Goal: Task Accomplishment & Management: Use online tool/utility

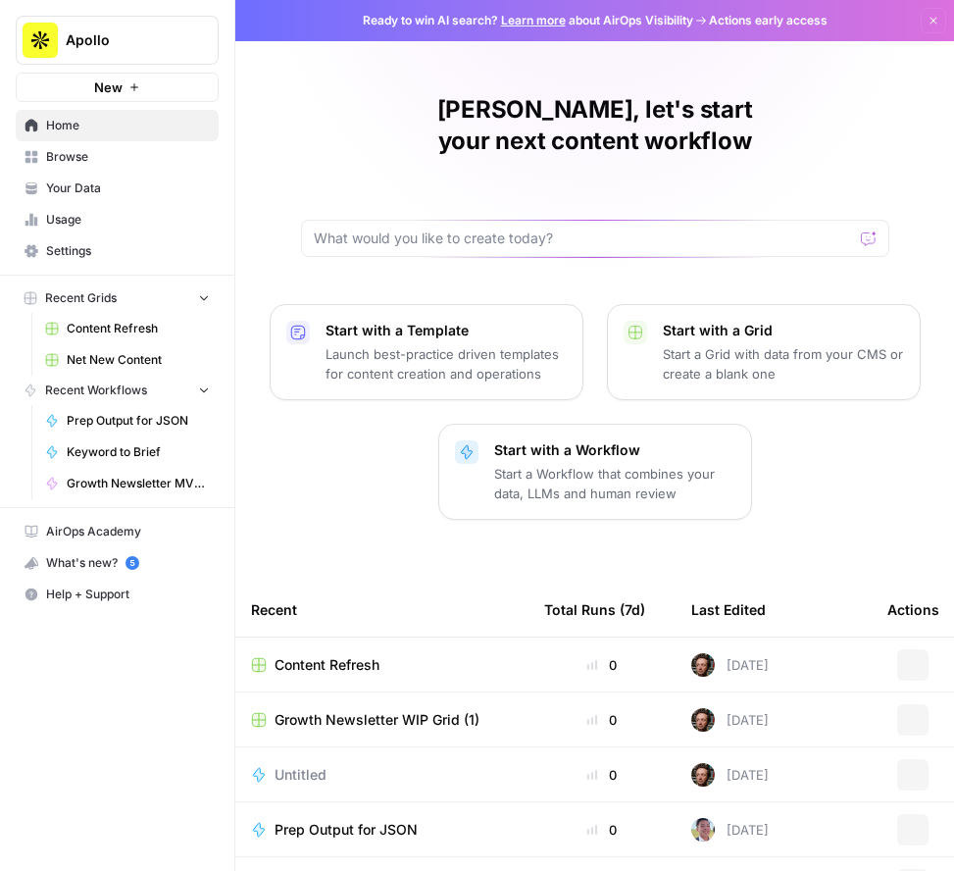
scroll to position [151, 0]
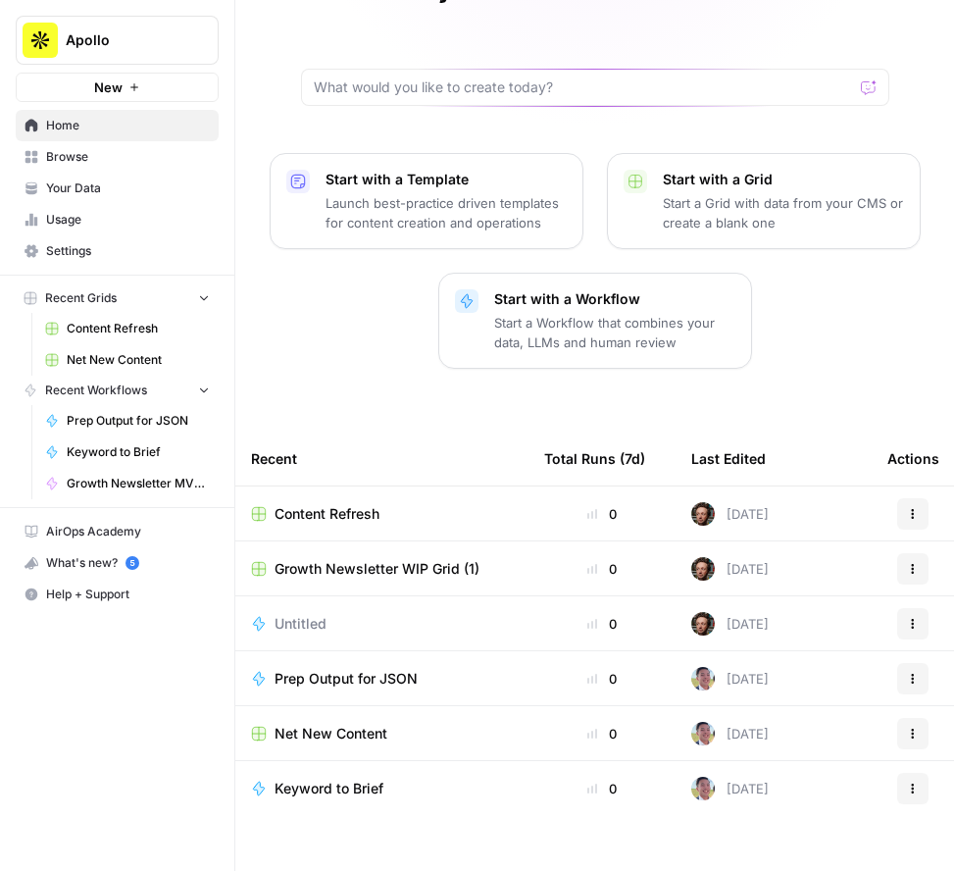
click at [351, 724] on span "Net New Content" at bounding box center [331, 734] width 113 height 20
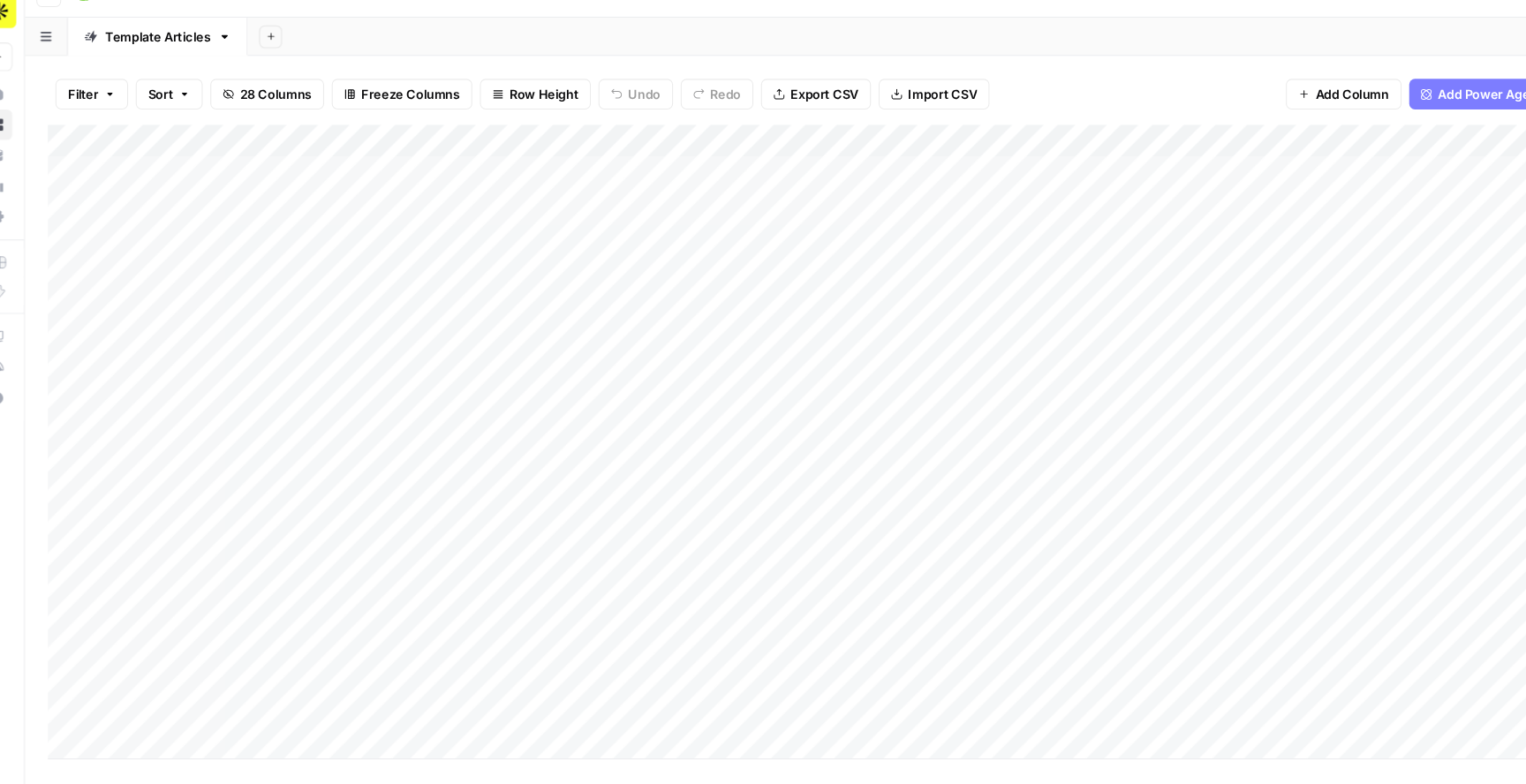
click at [859, 455] on div "Add Column" at bounding box center [788, 434] width 1433 height 585
click at [859, 484] on div "Add Column" at bounding box center [788, 434] width 1433 height 585
click at [859, 515] on div "Add Column" at bounding box center [788, 434] width 1433 height 585
click at [859, 547] on div "Add Column" at bounding box center [788, 434] width 1433 height 585
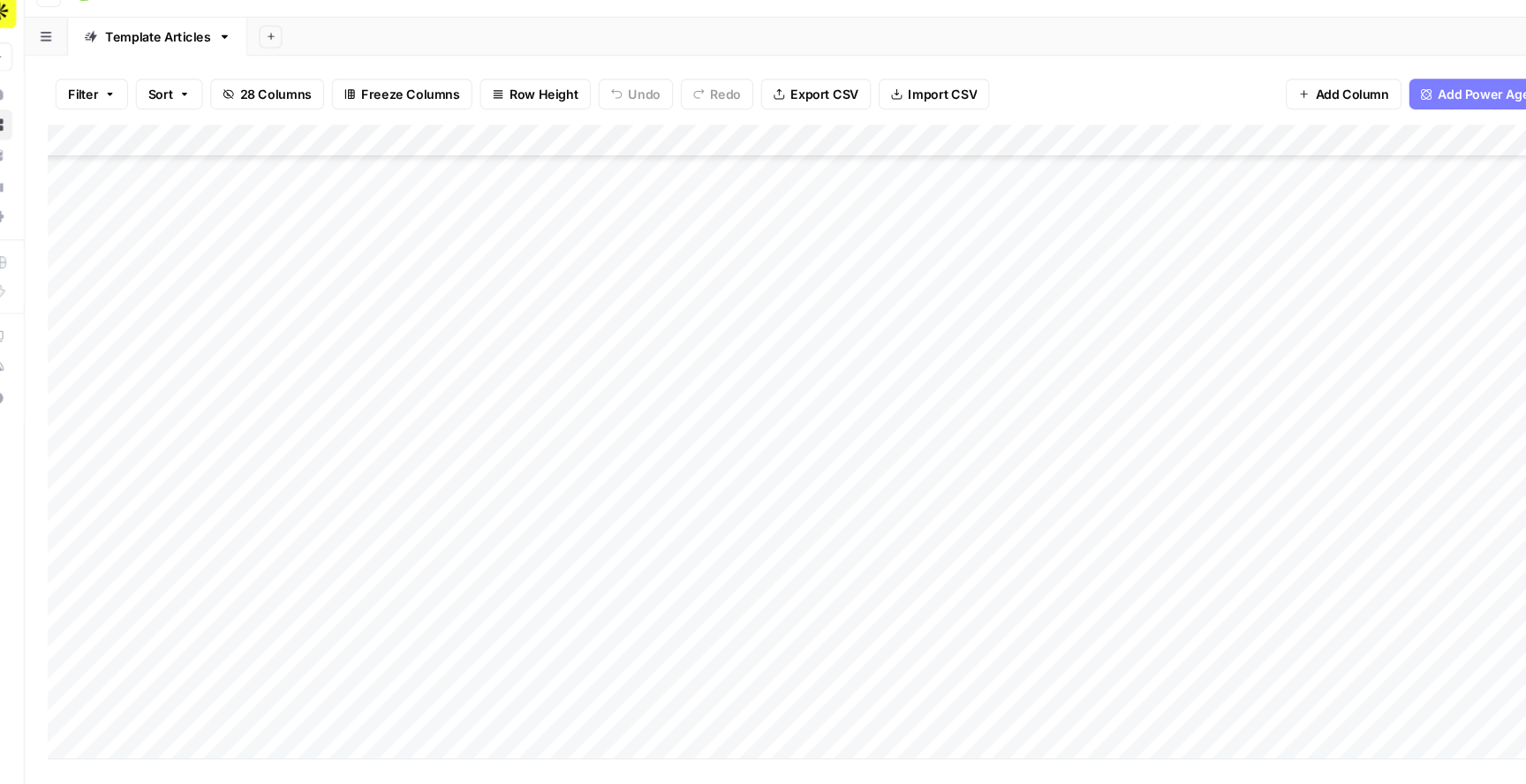
click at [859, 608] on div "Add Column" at bounding box center [788, 434] width 1433 height 585
click at [86, 339] on div "Add Column" at bounding box center [788, 434] width 1433 height 585
click at [87, 364] on div "Add Column" at bounding box center [788, 434] width 1433 height 585
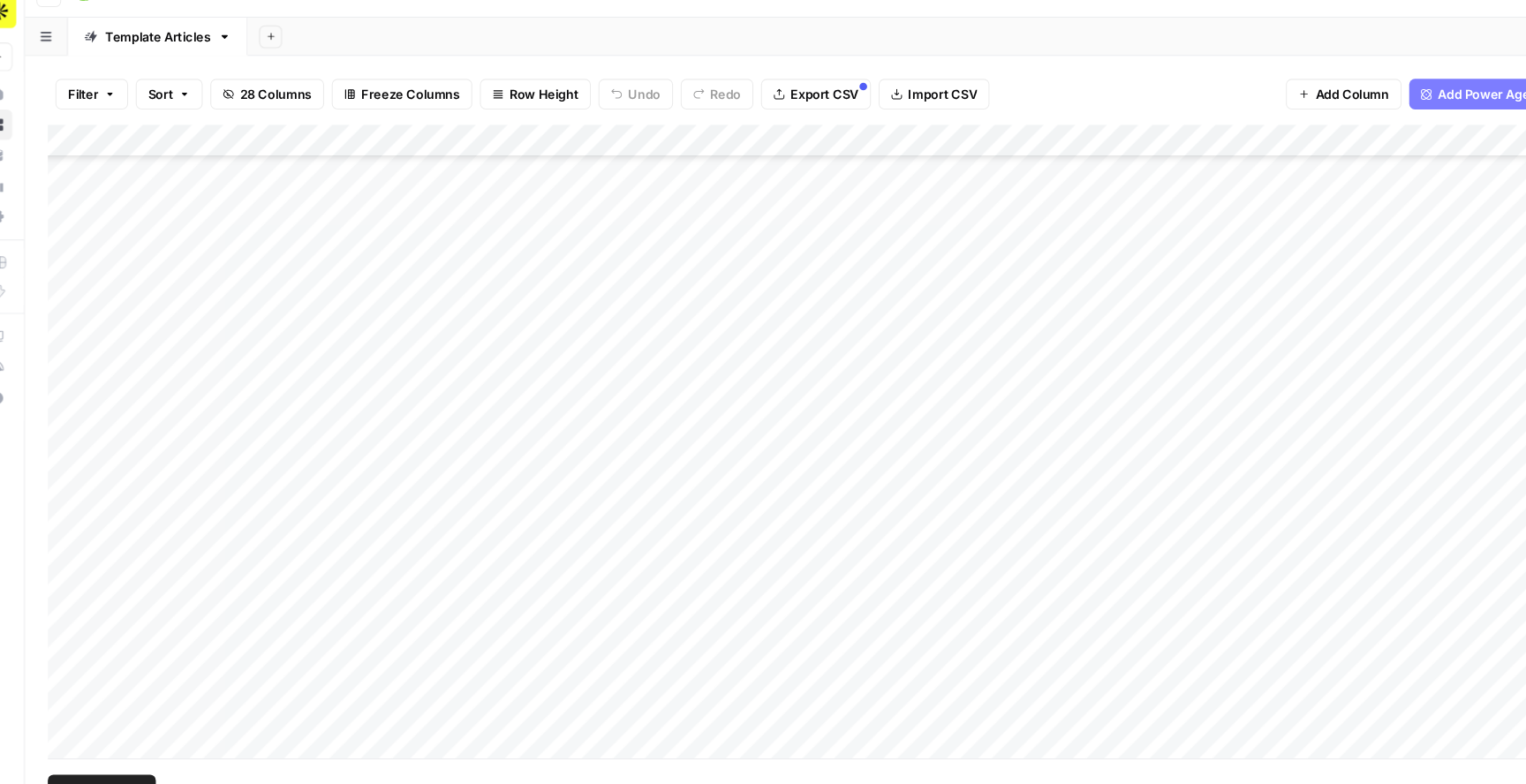
click at [89, 383] on div "Add Column" at bounding box center [788, 434] width 1433 height 585
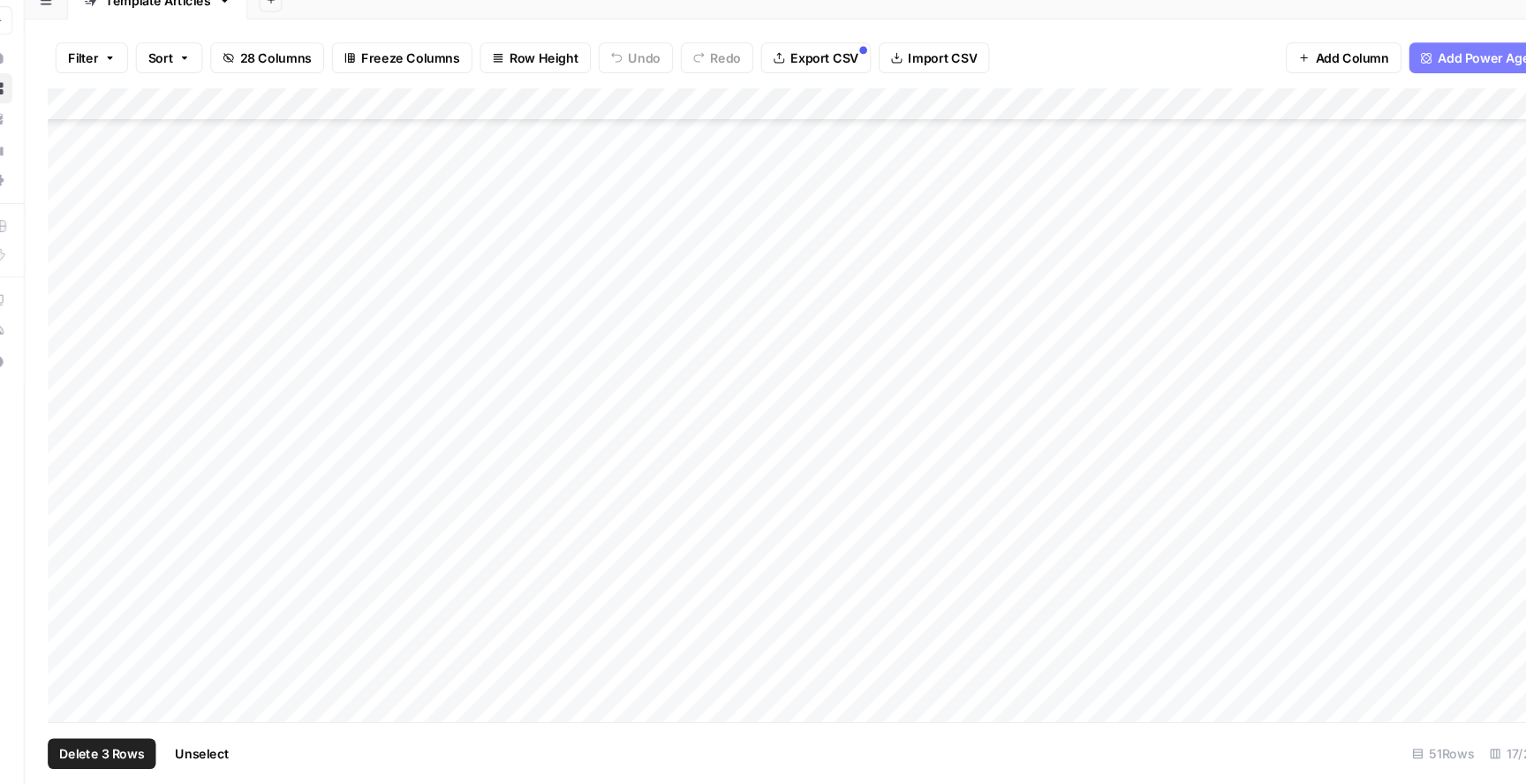
click at [96, 623] on div "Add Column" at bounding box center [788, 434] width 1433 height 585
click at [91, 350] on div "Add Column" at bounding box center [788, 434] width 1433 height 585
click at [91, 377] on div "Add Column" at bounding box center [788, 434] width 1433 height 585
click at [91, 402] on div "Add Column" at bounding box center [788, 434] width 1433 height 585
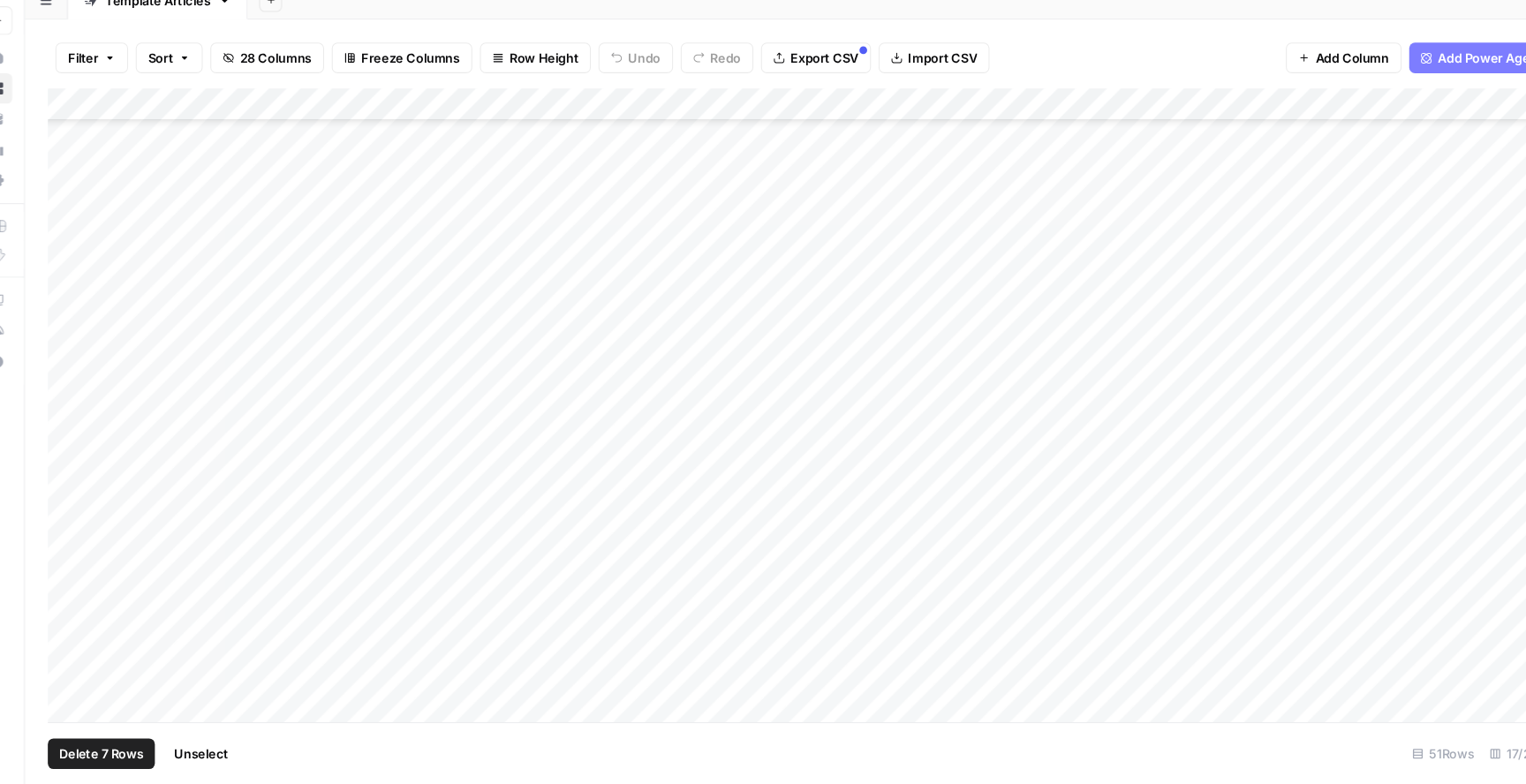
click at [90, 438] on div "Add Column" at bounding box center [788, 434] width 1433 height 585
click at [88, 471] on div "Add Column" at bounding box center [788, 434] width 1433 height 585
click at [88, 500] on div "Add Column" at bounding box center [788, 434] width 1433 height 585
click at [88, 536] on div "Add Column" at bounding box center [788, 434] width 1433 height 585
click at [88, 574] on div "Add Column" at bounding box center [788, 434] width 1433 height 585
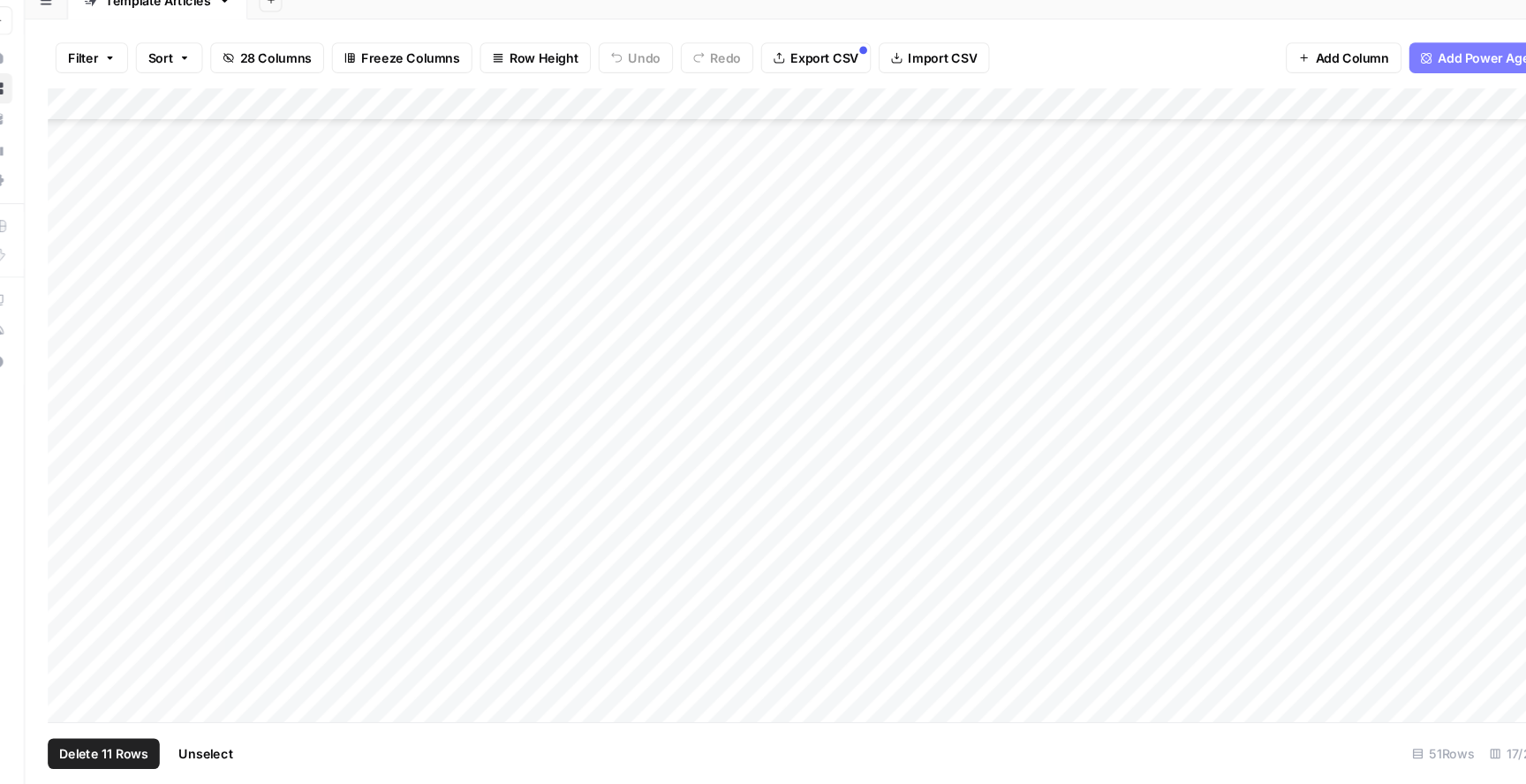
click at [88, 607] on div "Add Column" at bounding box center [788, 434] width 1433 height 585
click at [92, 625] on div "Add Column" at bounding box center [788, 434] width 1433 height 585
click at [90, 590] on div "Add Column" at bounding box center [788, 434] width 1433 height 585
click at [90, 560] on div "Add Column" at bounding box center [788, 434] width 1433 height 585
click at [87, 654] on div "Add Column" at bounding box center [788, 434] width 1433 height 585
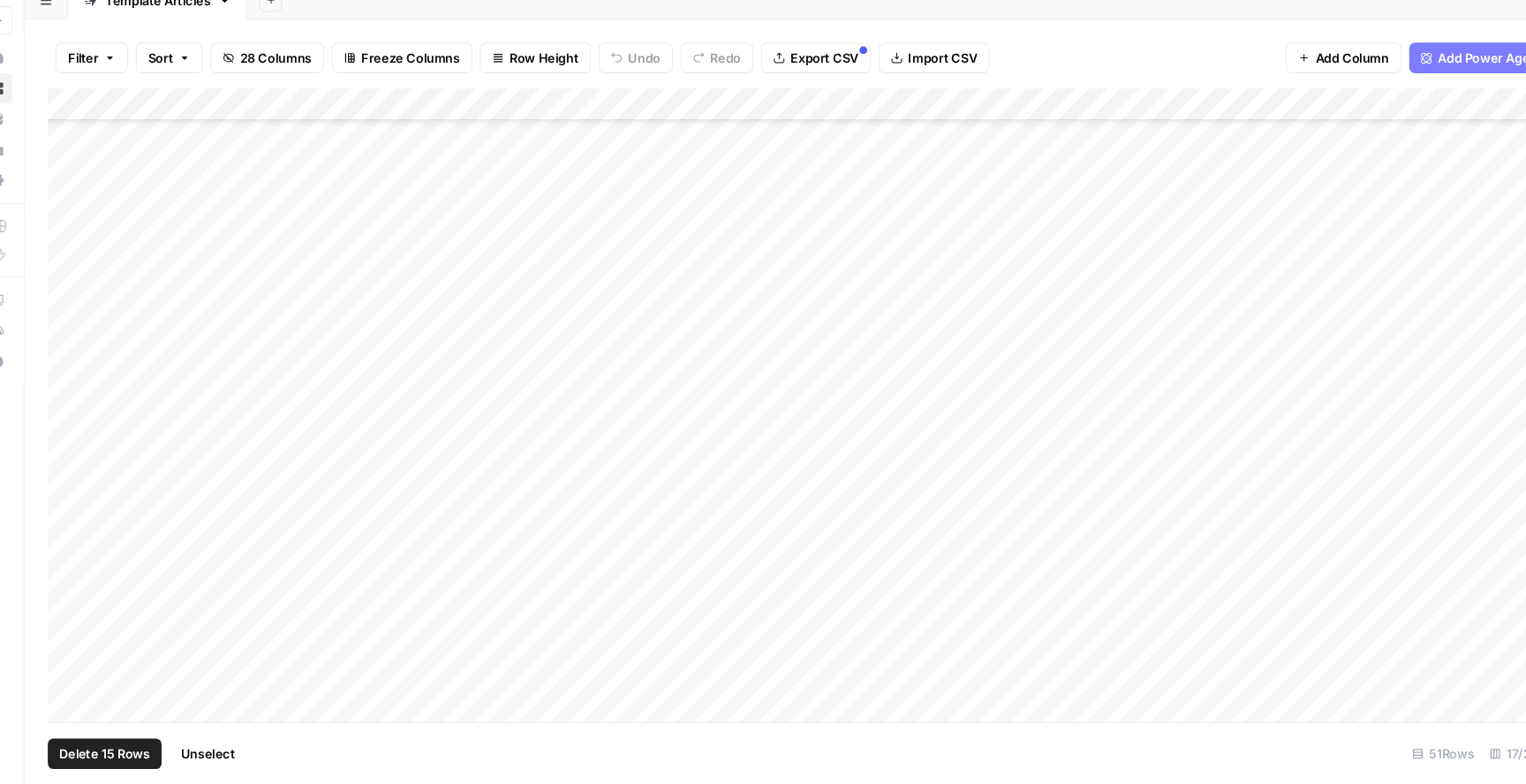
click at [87, 684] on div "Add Column" at bounding box center [788, 434] width 1433 height 585
click at [87, 707] on div "Add Column" at bounding box center [788, 434] width 1433 height 585
click at [134, 750] on span "Delete 17 Rows" at bounding box center [123, 756] width 83 height 18
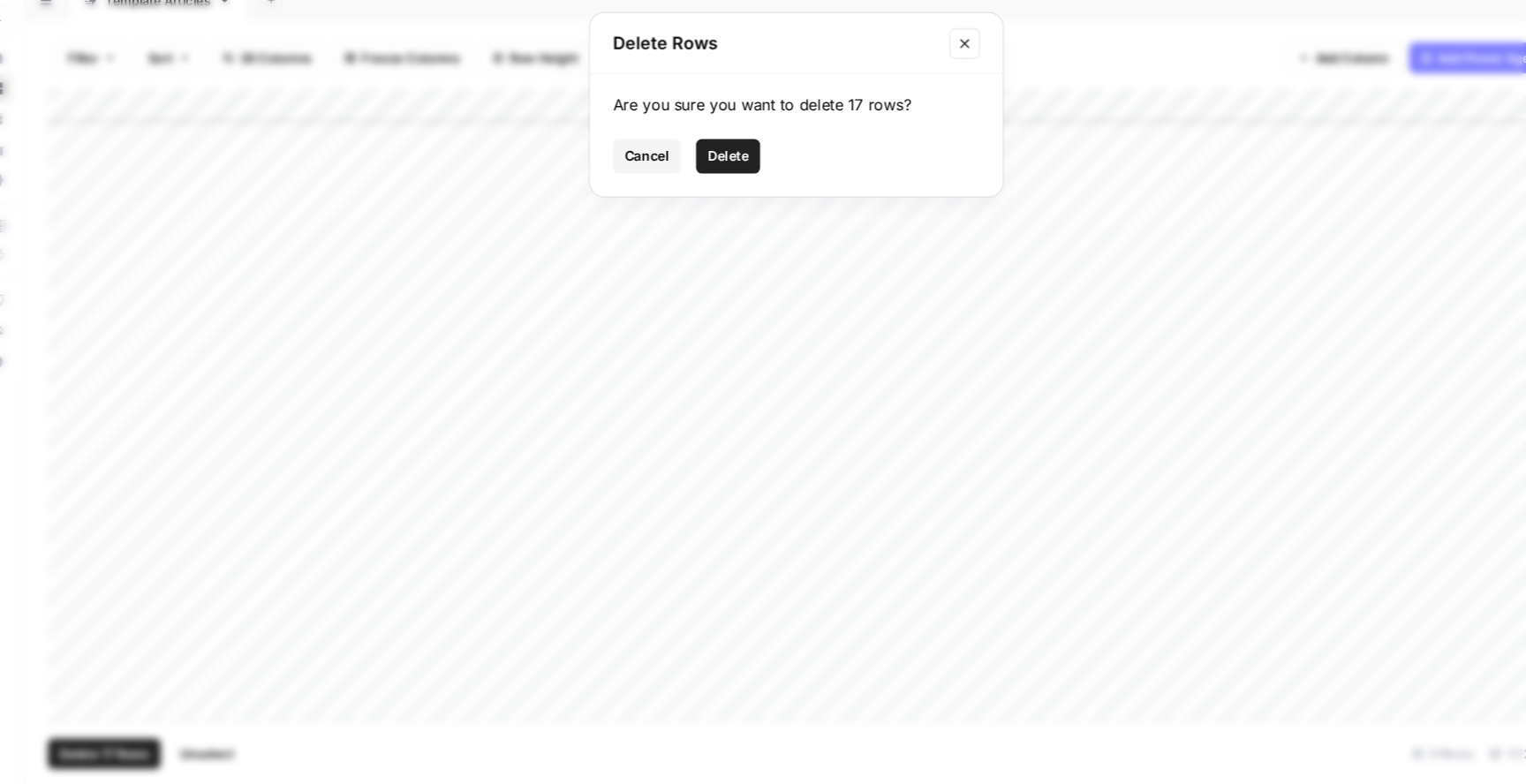
click at [694, 203] on span "Delete" at bounding box center [700, 204] width 38 height 18
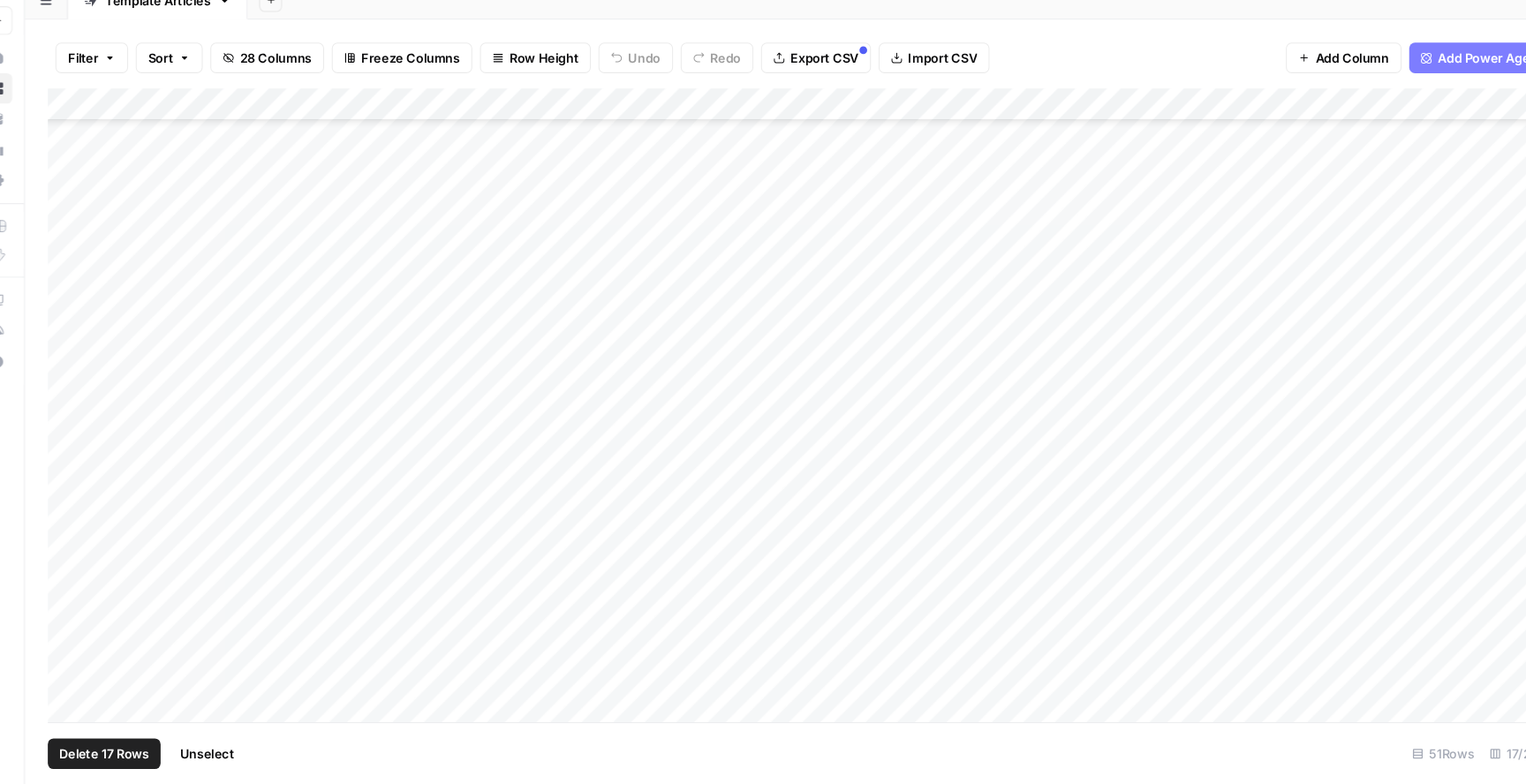
scroll to position [493, 0]
click at [84, 685] on div "Add Column" at bounding box center [788, 434] width 1433 height 585
click at [86, 661] on div "Add Column" at bounding box center [788, 434] width 1433 height 585
click at [91, 612] on div "Add Column" at bounding box center [788, 434] width 1433 height 585
click at [90, 596] on div "Add Column" at bounding box center [788, 434] width 1433 height 585
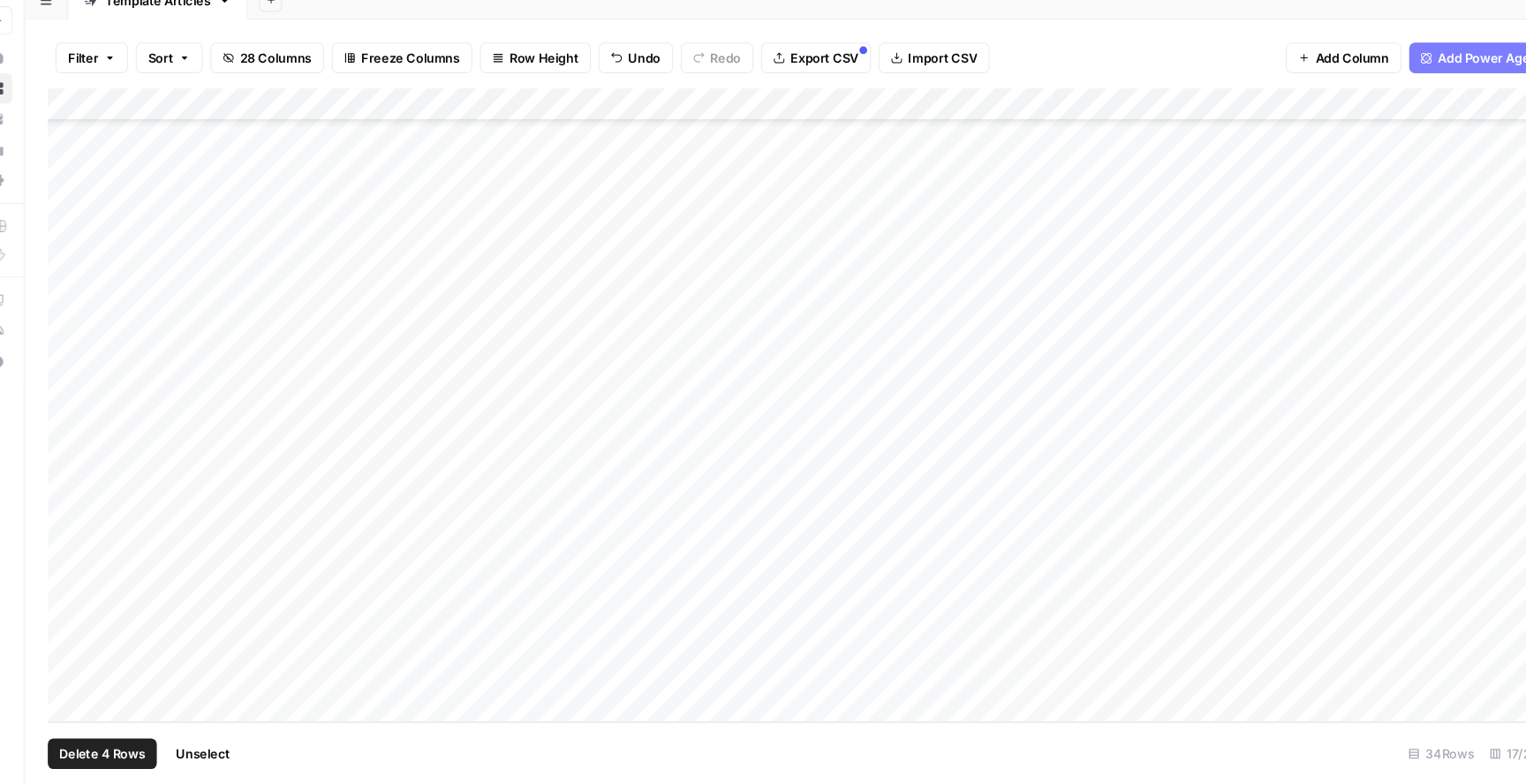
click at [90, 623] on div "Add Column" at bounding box center [788, 434] width 1433 height 585
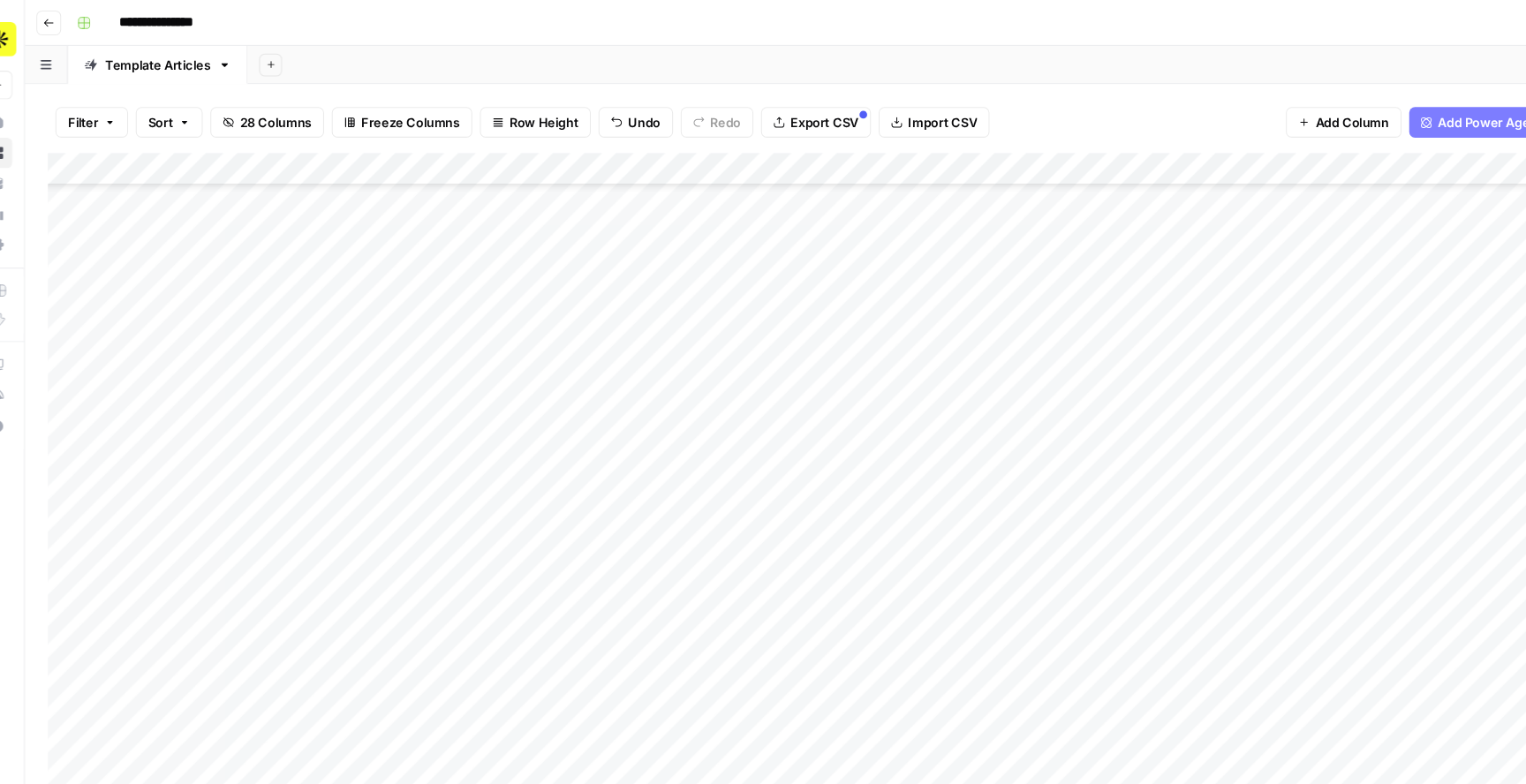
click at [96, 349] on div "Add Column" at bounding box center [788, 434] width 1433 height 585
click at [97, 368] on div "Add Column" at bounding box center [788, 434] width 1433 height 585
click at [96, 329] on div "Add Column" at bounding box center [788, 434] width 1433 height 585
click at [94, 402] on div "Add Column" at bounding box center [788, 434] width 1433 height 585
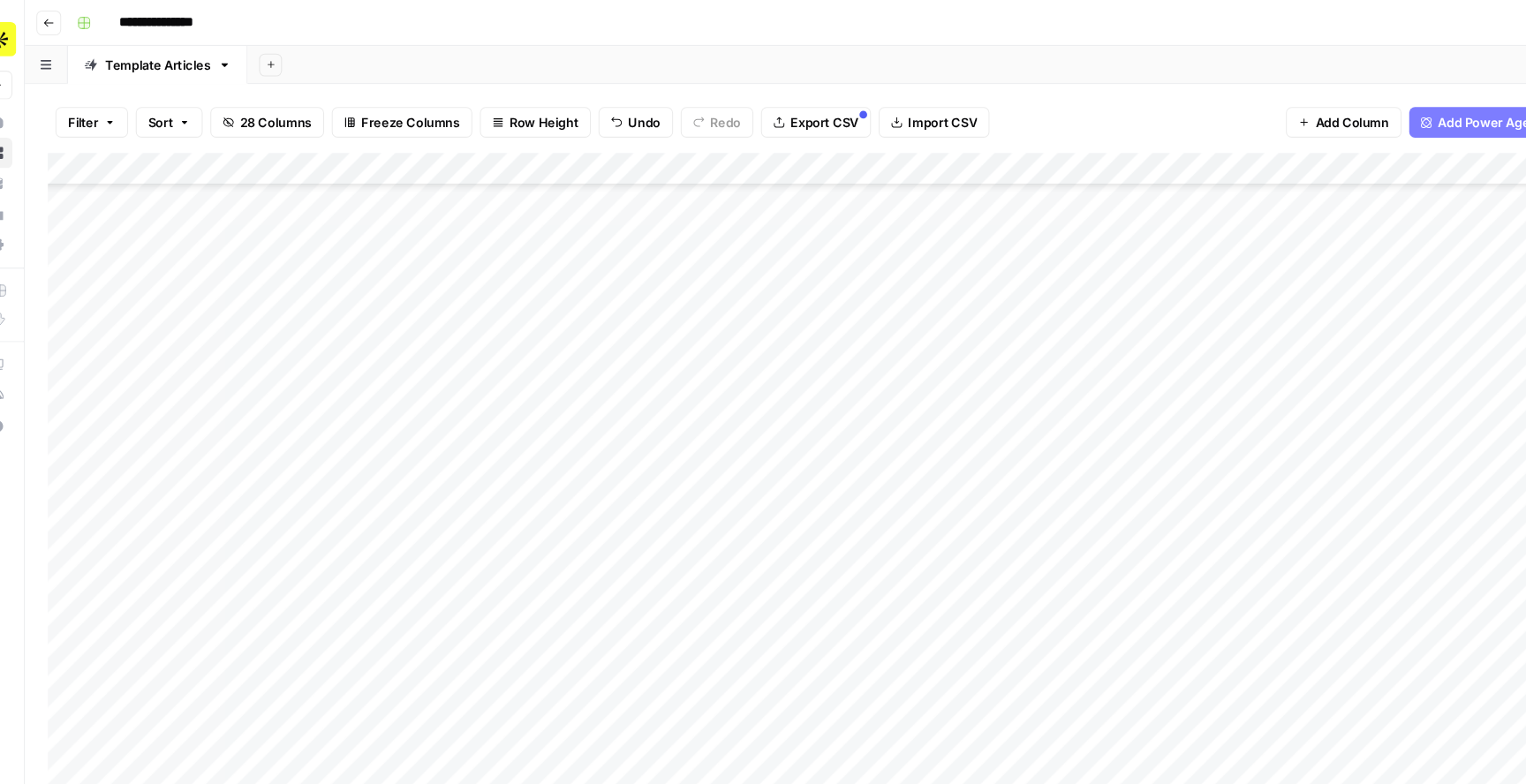
scroll to position [0, 0]
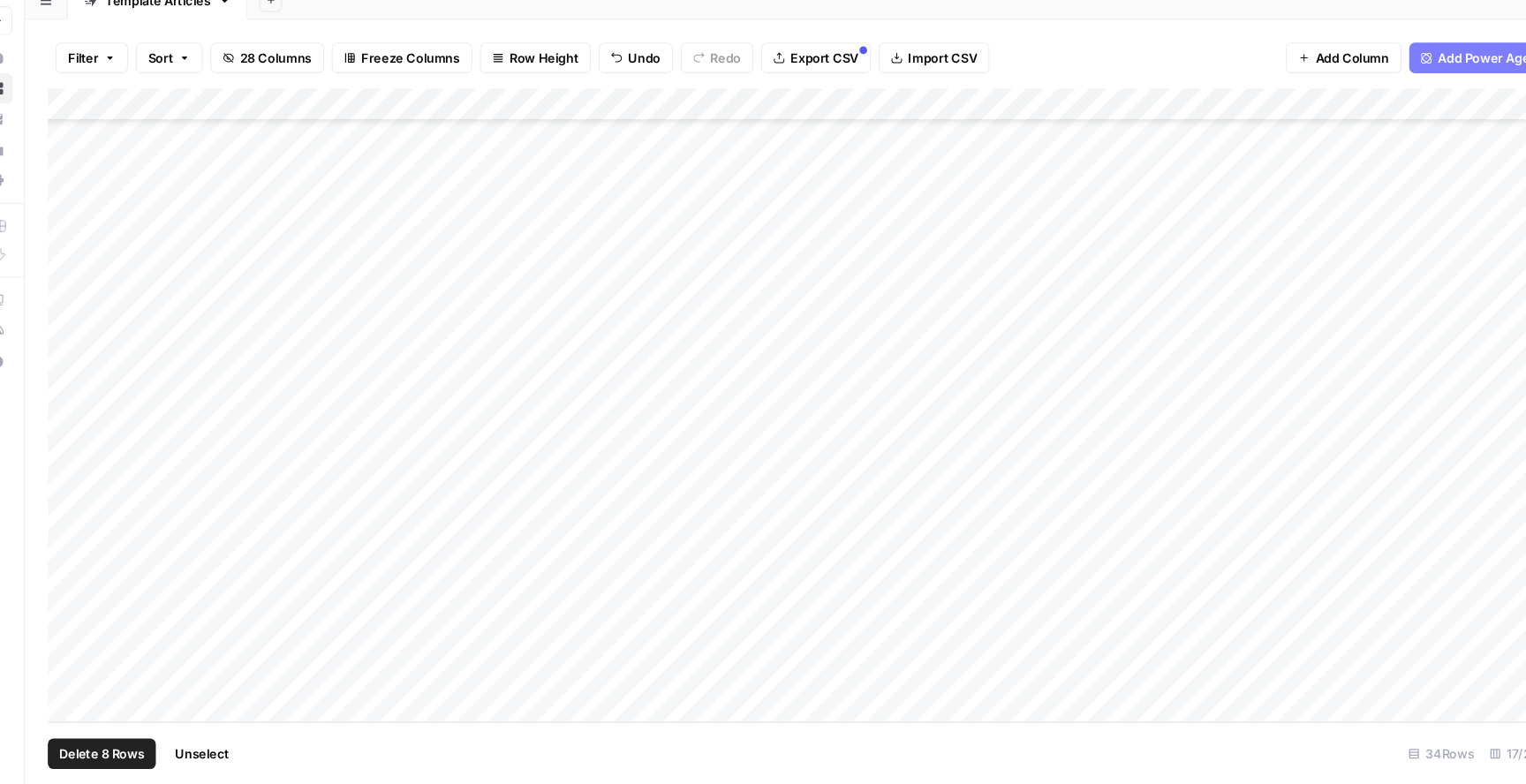
click at [118, 758] on span "Delete 8 Rows" at bounding box center [121, 756] width 78 height 18
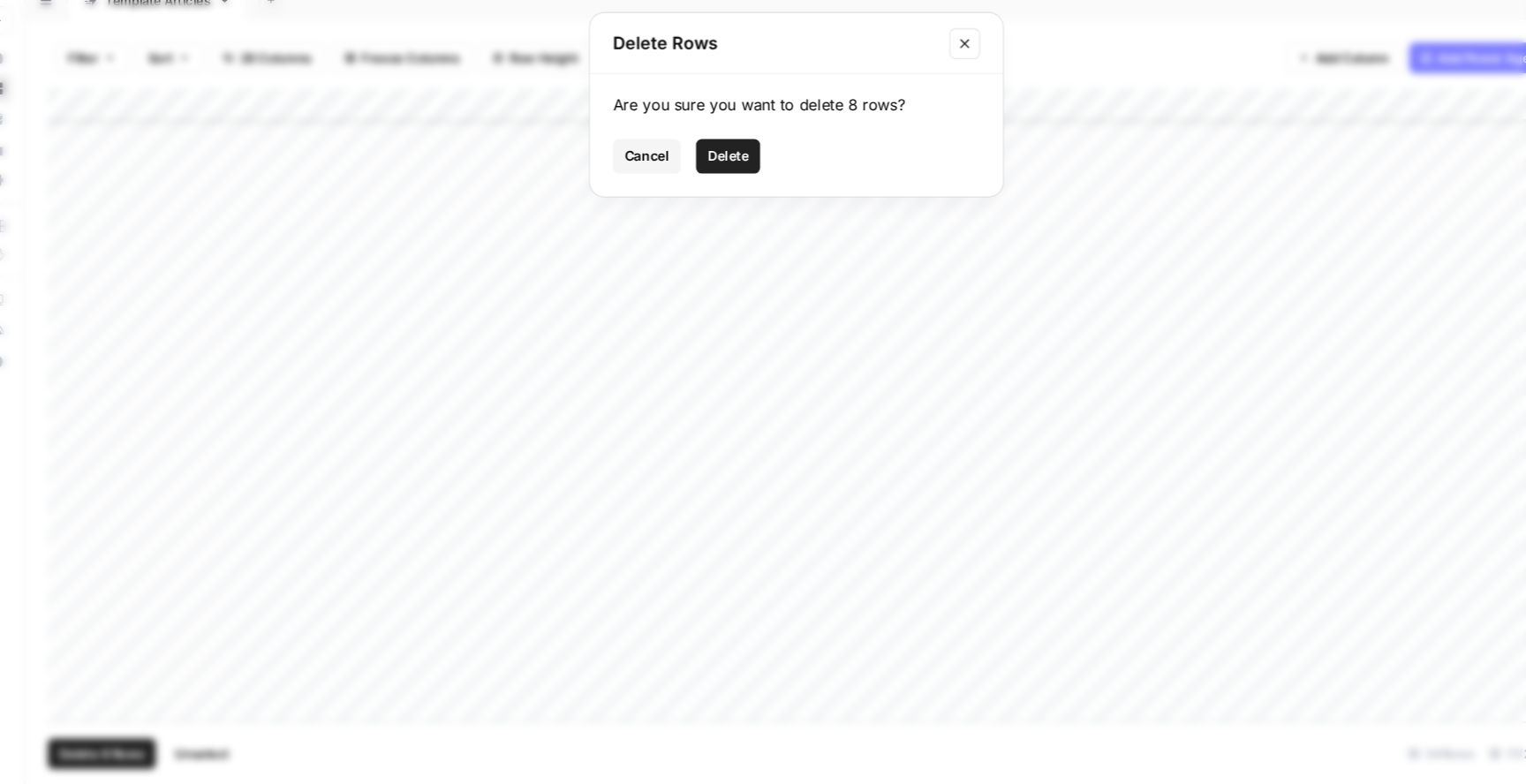
click at [700, 204] on span "Delete" at bounding box center [700, 204] width 38 height 18
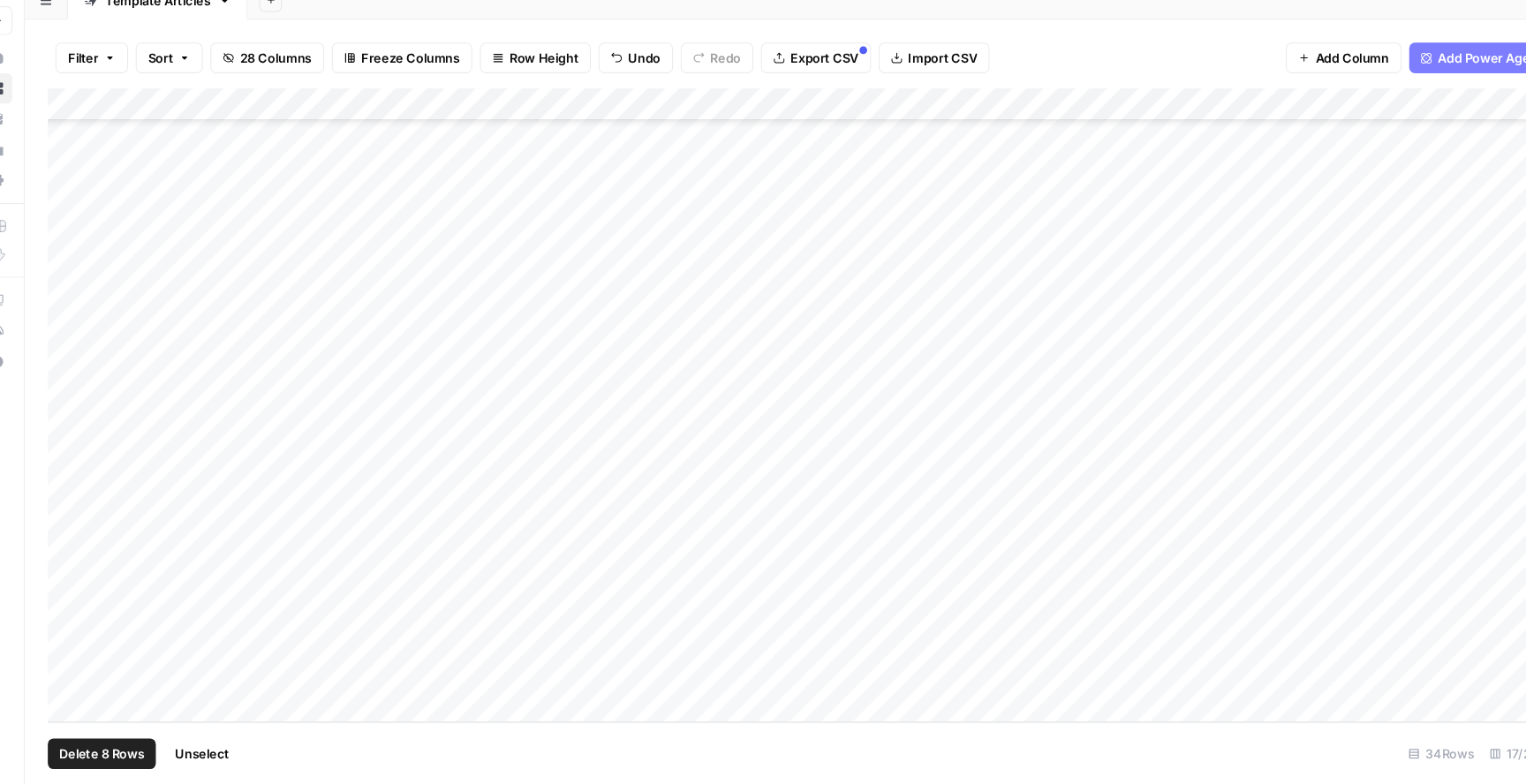
scroll to position [254, 0]
click at [859, 674] on div "Add Column" at bounding box center [788, 434] width 1433 height 585
click at [859, 646] on div "Add Column" at bounding box center [788, 434] width 1433 height 585
click at [859, 617] on div "Add Column" at bounding box center [788, 434] width 1433 height 585
click at [859, 590] on div "Add Column" at bounding box center [788, 434] width 1433 height 585
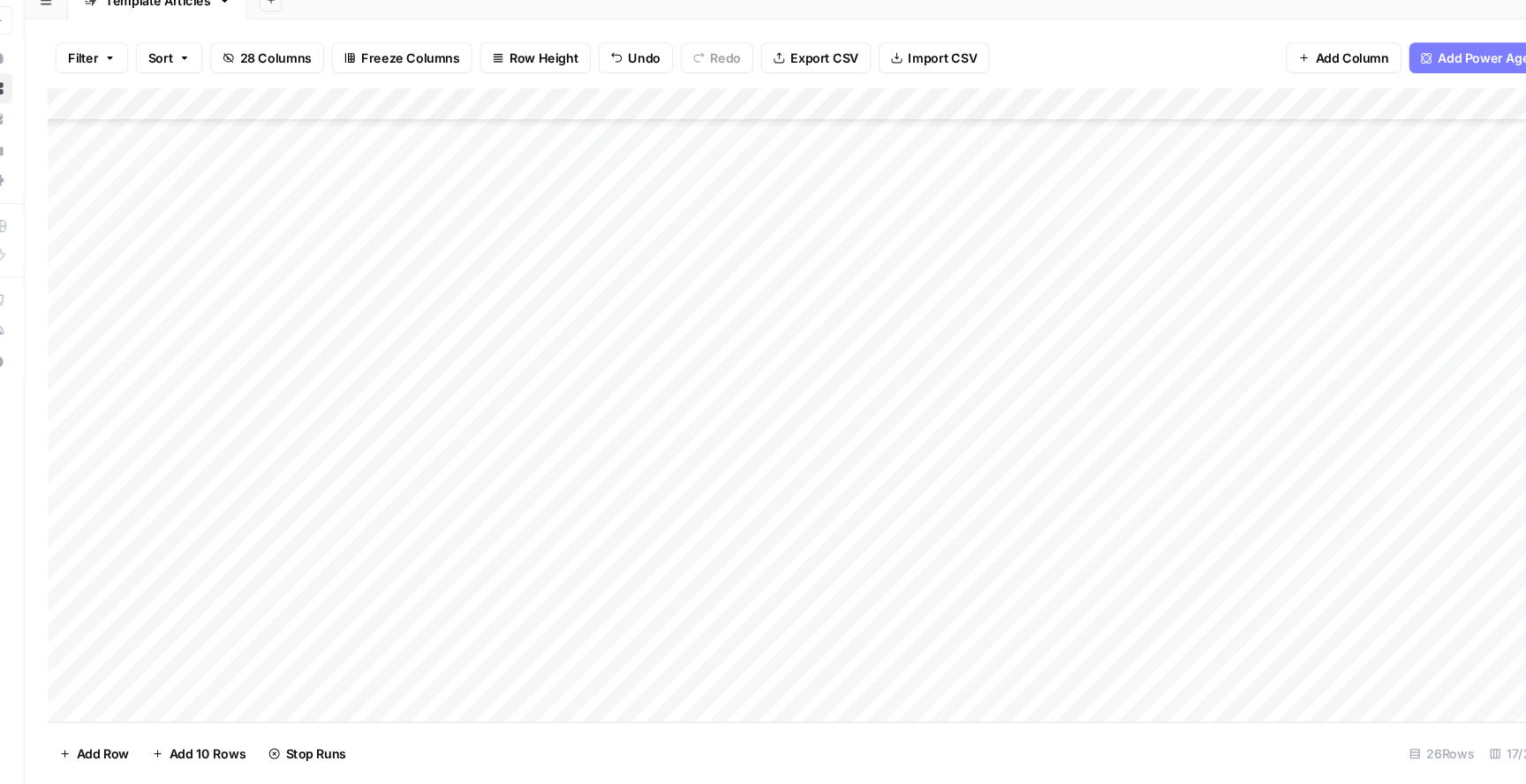
click at [859, 555] on div "Add Column" at bounding box center [788, 434] width 1433 height 585
click at [859, 527] on div "Add Column" at bounding box center [788, 434] width 1433 height 585
click at [859, 494] on div "Add Column" at bounding box center [788, 434] width 1433 height 585
click at [859, 469] on div "Add Column" at bounding box center [788, 434] width 1433 height 585
click at [859, 344] on div "Add Column" at bounding box center [788, 434] width 1433 height 585
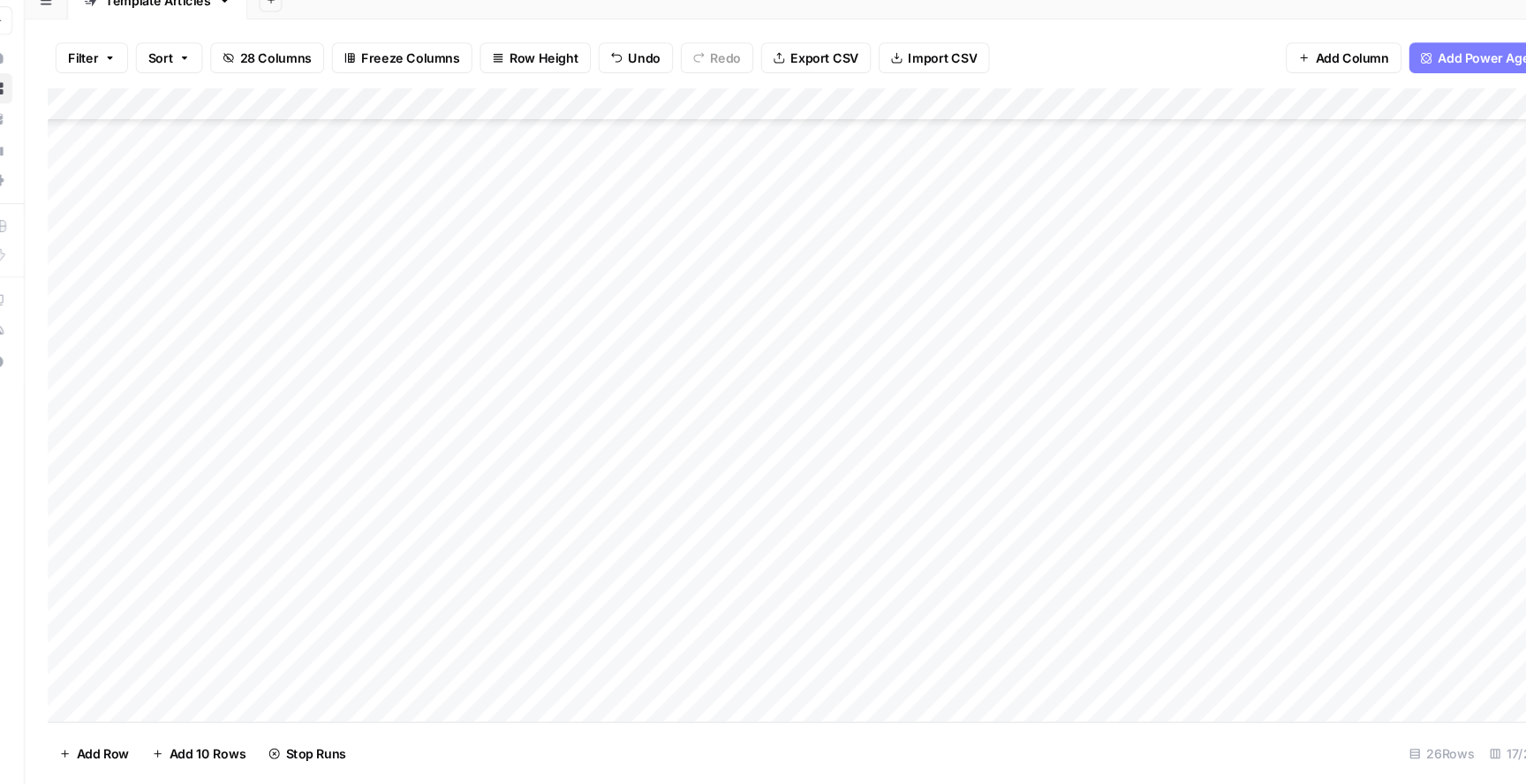
click at [859, 317] on div "Add Column" at bounding box center [788, 434] width 1433 height 585
click at [859, 292] on div "Add Column" at bounding box center [788, 434] width 1433 height 585
click at [859, 411] on div "Add Column" at bounding box center [788, 434] width 1433 height 585
click at [718, 192] on div "Add Column" at bounding box center [788, 434] width 1433 height 585
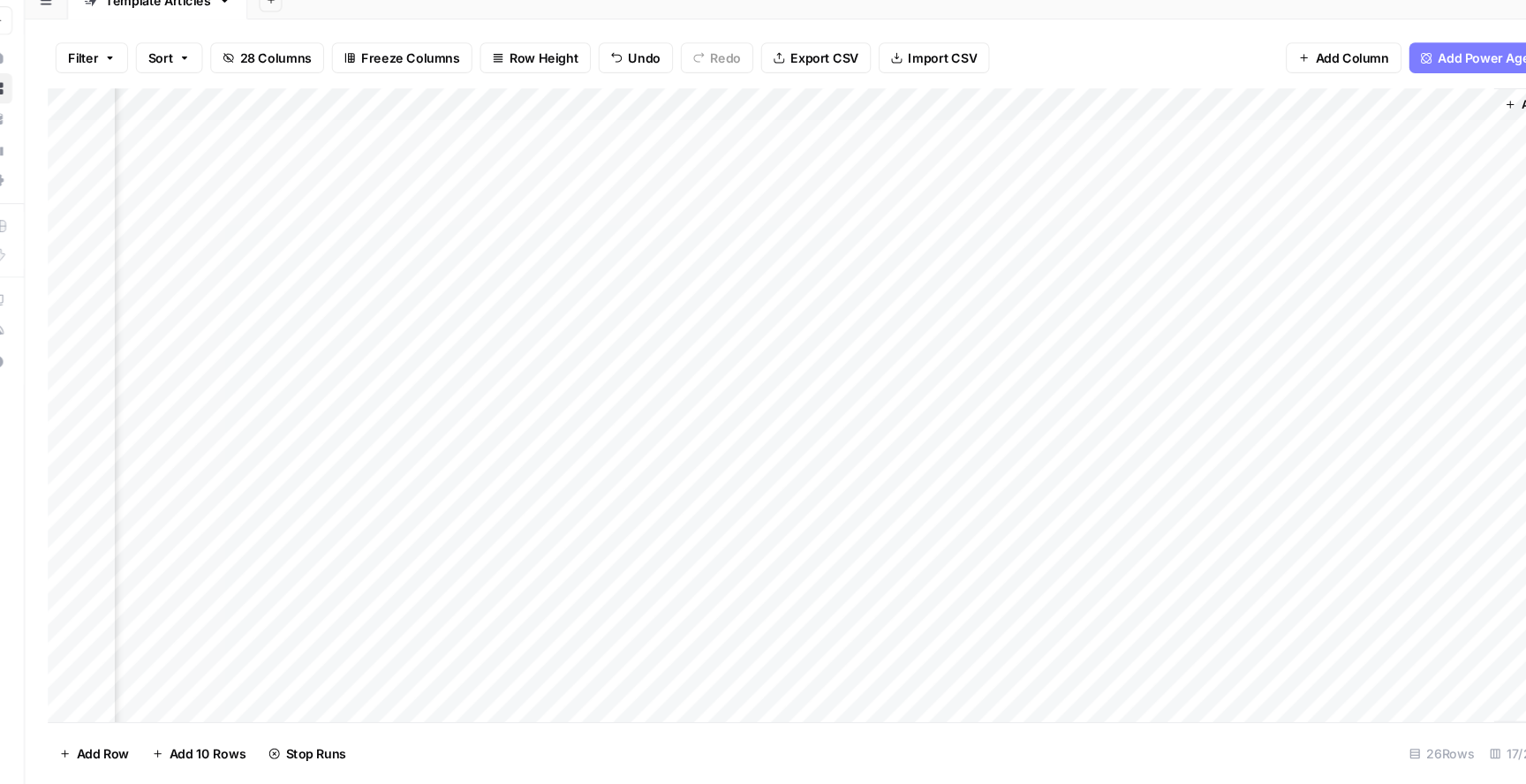
click at [733, 185] on div "Add Column" at bounding box center [788, 434] width 1433 height 585
click at [706, 414] on div "Add Column" at bounding box center [788, 434] width 1433 height 585
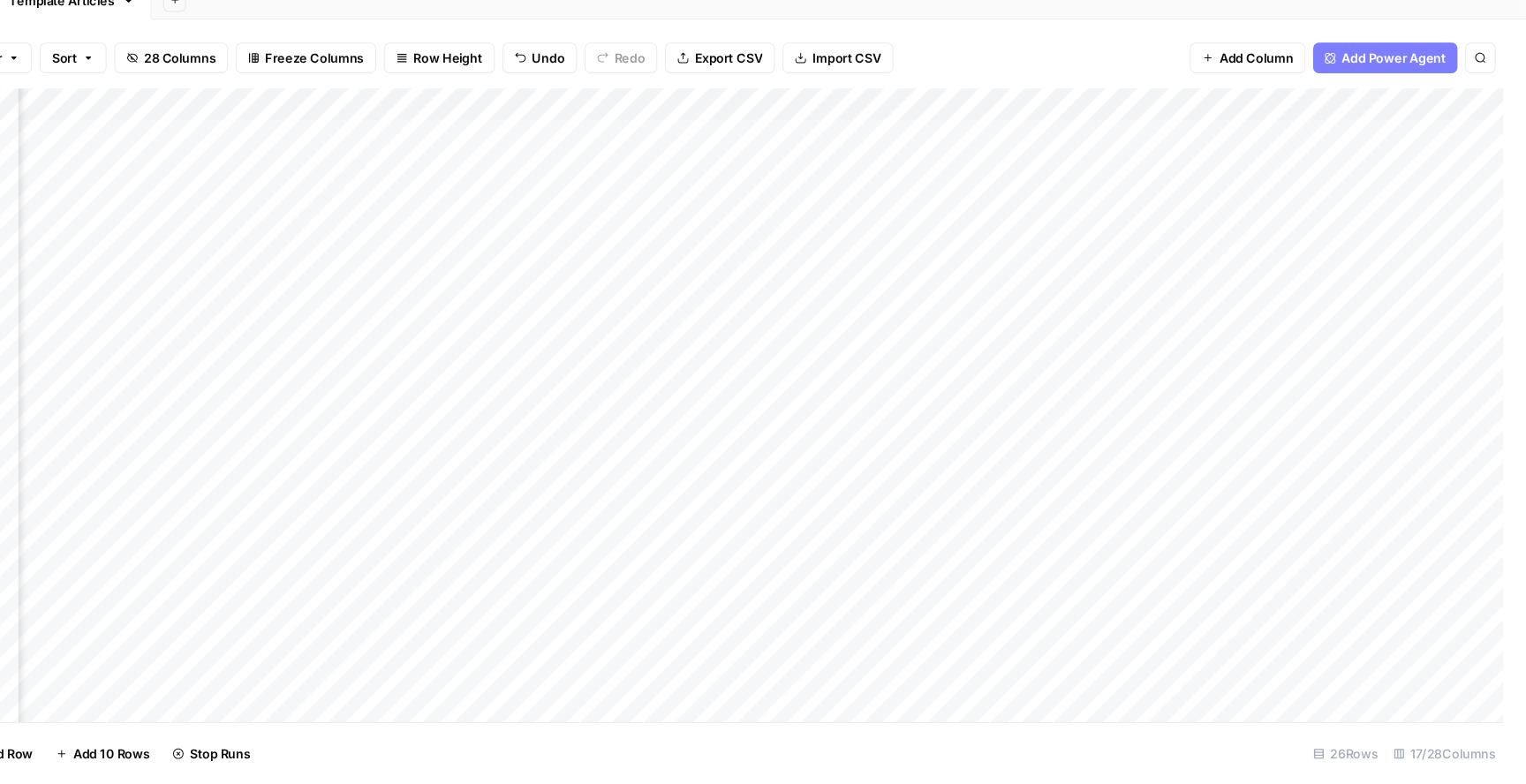
scroll to position [0, 1203]
click at [859, 188] on div "Add Column" at bounding box center [788, 434] width 1433 height 585
click at [859, 185] on div "Add Column" at bounding box center [788, 434] width 1433 height 585
click at [859, 253] on icon "button" at bounding box center [910, 254] width 6 height 10
click at [859, 224] on p "Select option" at bounding box center [956, 223] width 104 height 22
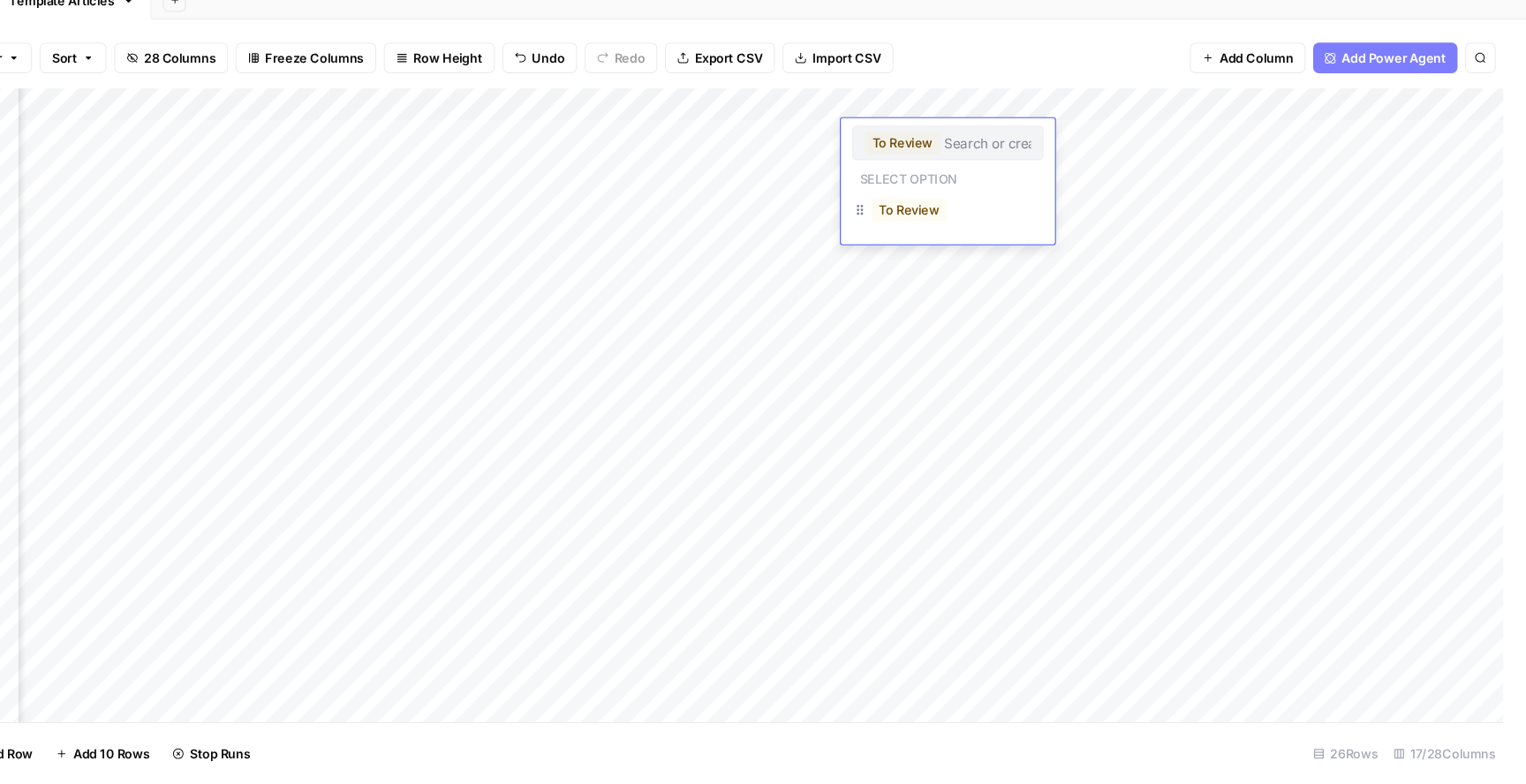
click at [859, 250] on div "To Review" at bounding box center [955, 253] width 77 height 24
click at [859, 256] on button "To Review" at bounding box center [955, 254] width 69 height 22
click at [859, 224] on div "Add Column" at bounding box center [788, 434] width 1433 height 585
